Goal: Task Accomplishment & Management: Manage account settings

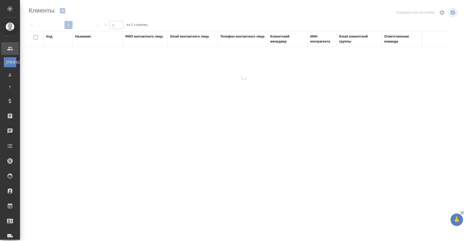
select select "RU"
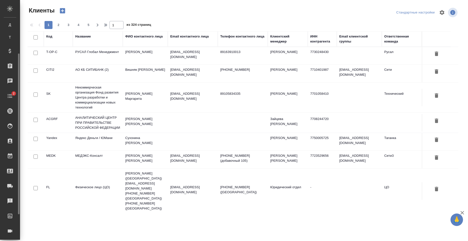
scroll to position [85, 0]
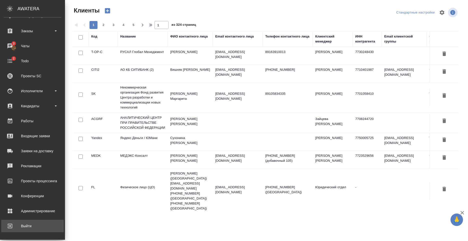
click at [20, 226] on div "Выйти" at bounding box center [33, 226] width 58 height 8
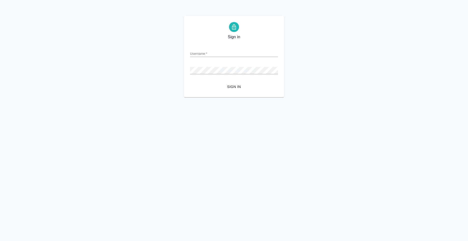
click at [230, 50] on input "Username   *" at bounding box center [234, 53] width 88 height 7
type input "anton.nikiforov@awatera.com"
click at [239, 85] on span "Sign in" at bounding box center [234, 87] width 80 height 6
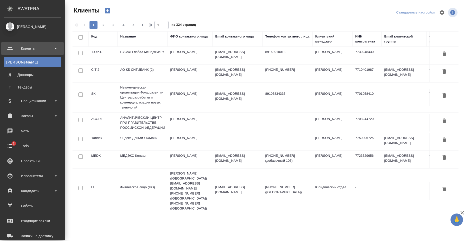
select select "RU"
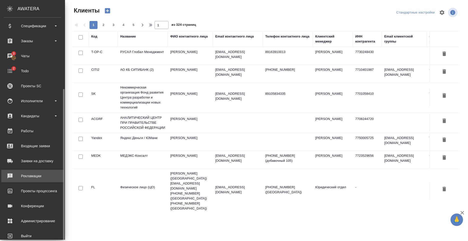
scroll to position [85, 0]
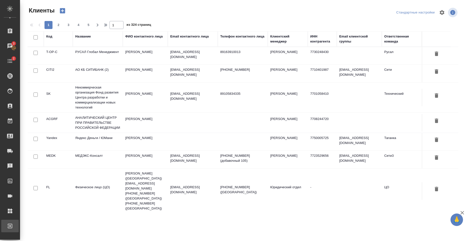
click at [10, 226] on div "Выйти" at bounding box center [3, 226] width 13 height 8
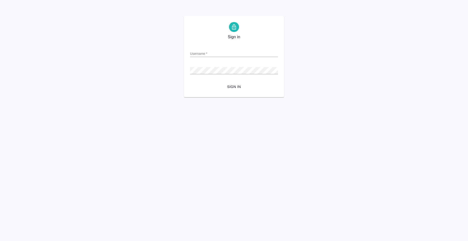
click at [216, 48] on div "Username   *" at bounding box center [234, 51] width 88 height 11
click at [217, 54] on input "Username   *" at bounding box center [234, 53] width 88 height 7
type input "anton.nikiforov@awatera.com"
drag, startPoint x: 246, startPoint y: 54, endPoint x: 158, endPoint y: 50, distance: 87.7
click at [158, 50] on div "Sign in Username   * anton.nikiforov@awatera.com Password   * urlPath   * / Sig…" at bounding box center [234, 56] width 468 height 81
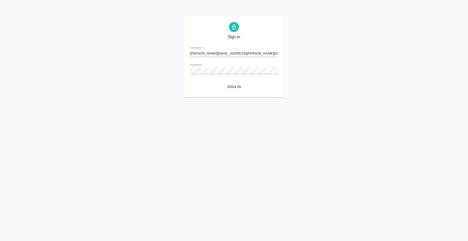
click at [245, 50] on div "Username   * anton.nikiforov@awatera.com" at bounding box center [234, 51] width 88 height 11
click at [252, 54] on input "anton.nikiforov@awatera.com" at bounding box center [234, 53] width 88 height 7
click at [209, 90] on span "Sign in" at bounding box center [234, 87] width 80 height 6
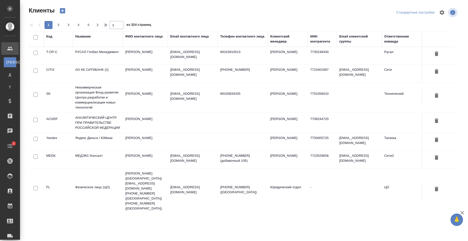
select select "RU"
